Goal: Information Seeking & Learning: Learn about a topic

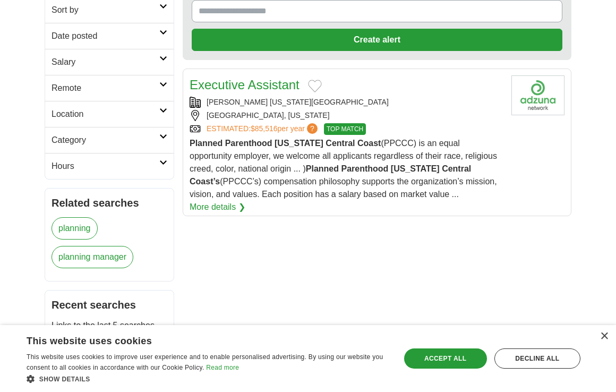
scroll to position [61, 0]
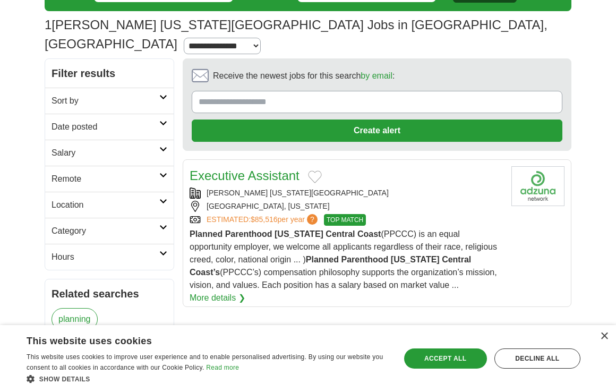
click at [277, 187] on div "[PERSON_NAME] [US_STATE][GEOGRAPHIC_DATA]" at bounding box center [346, 192] width 313 height 11
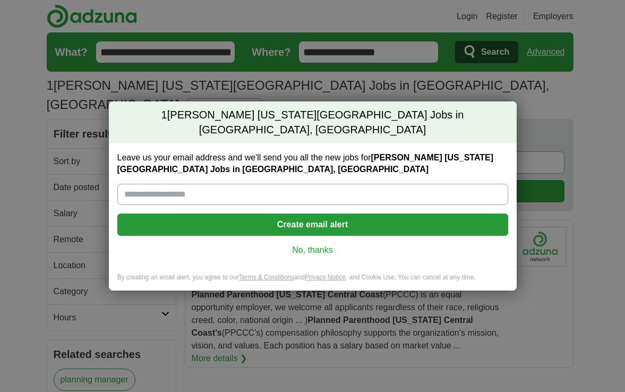
click at [294, 253] on div "Leave us your email address and we'll send you all the new jobs for Planned Par…" at bounding box center [313, 208] width 408 height 130
click at [297, 247] on link "No, thanks" at bounding box center [313, 250] width 374 height 12
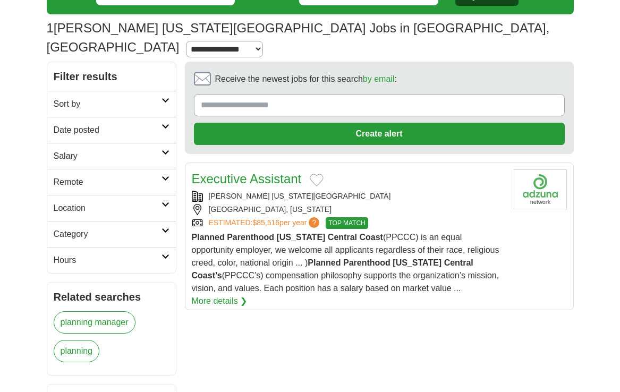
scroll to position [92, 0]
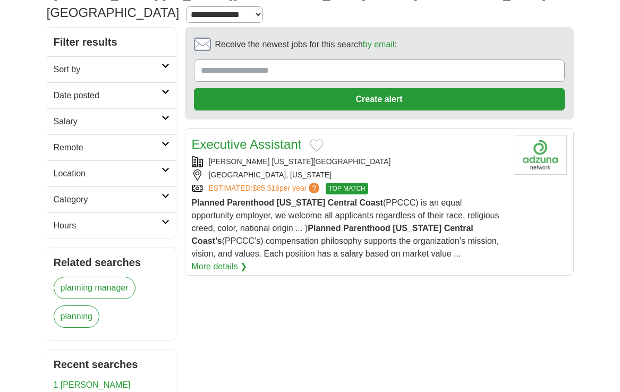
click at [270, 137] on link "Executive Assistant" at bounding box center [247, 144] width 110 height 14
